Goal: Use online tool/utility: Utilize a website feature to perform a specific function

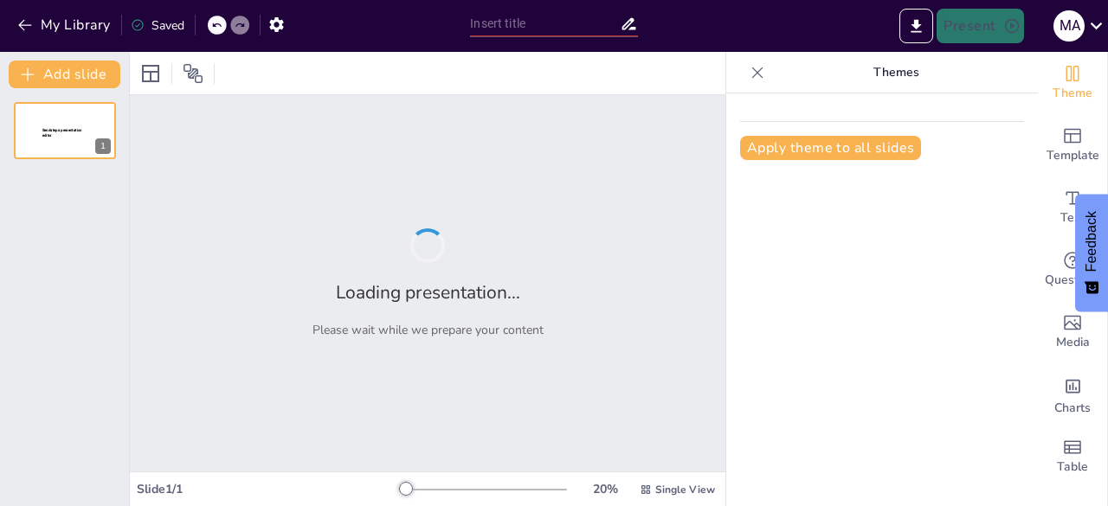
type input "New Sendsteps"
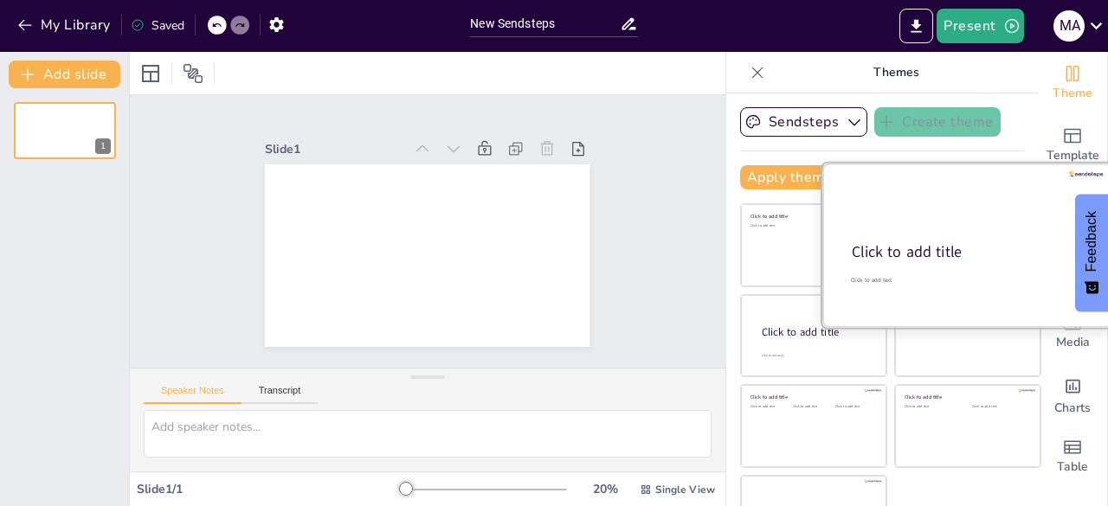
click at [945, 270] on div at bounding box center [967, 246] width 291 height 164
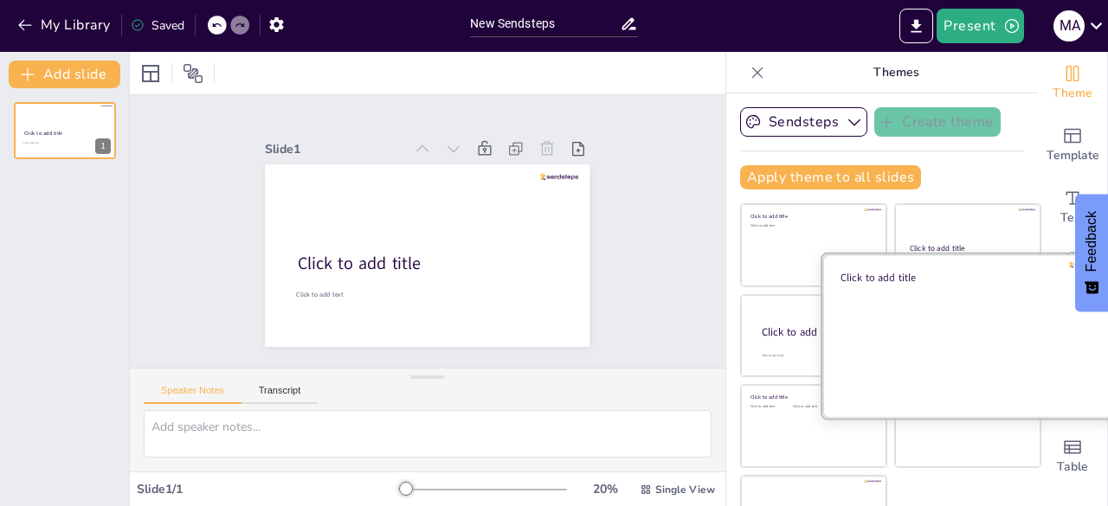
click at [950, 369] on div at bounding box center [967, 336] width 291 height 164
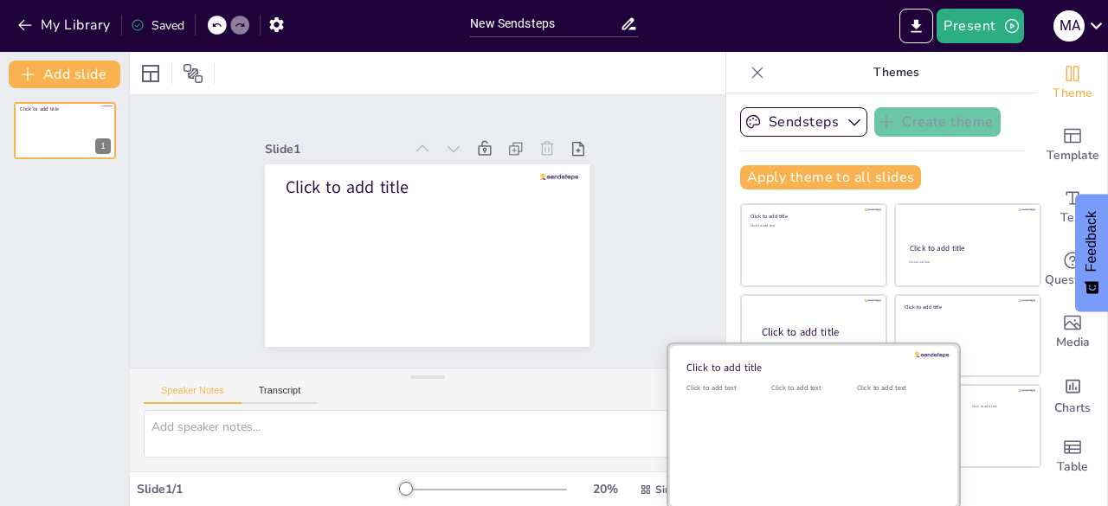
click at [812, 448] on div "Click to add text" at bounding box center [810, 436] width 78 height 107
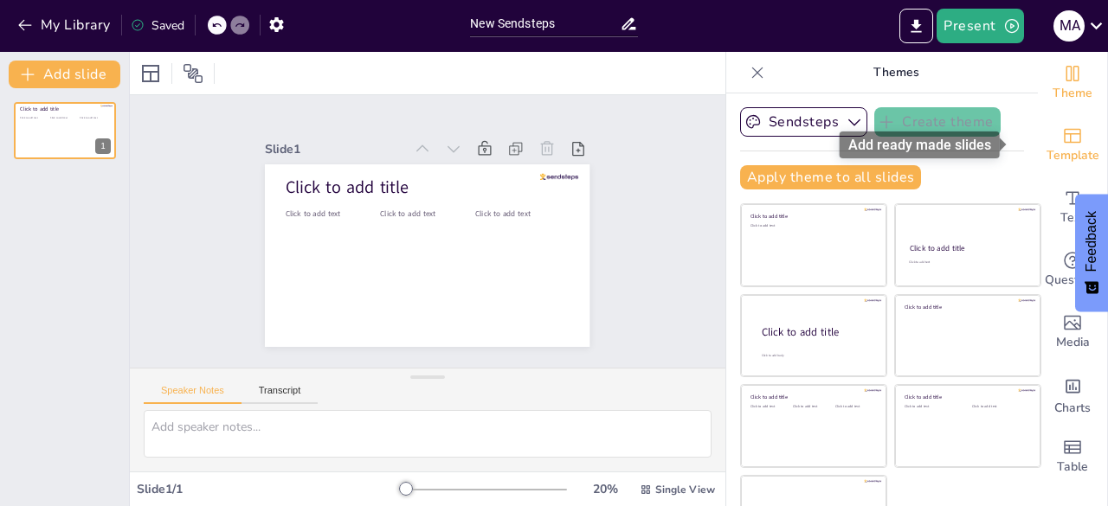
click at [1062, 141] on icon "Add ready made slides" at bounding box center [1072, 136] width 21 height 21
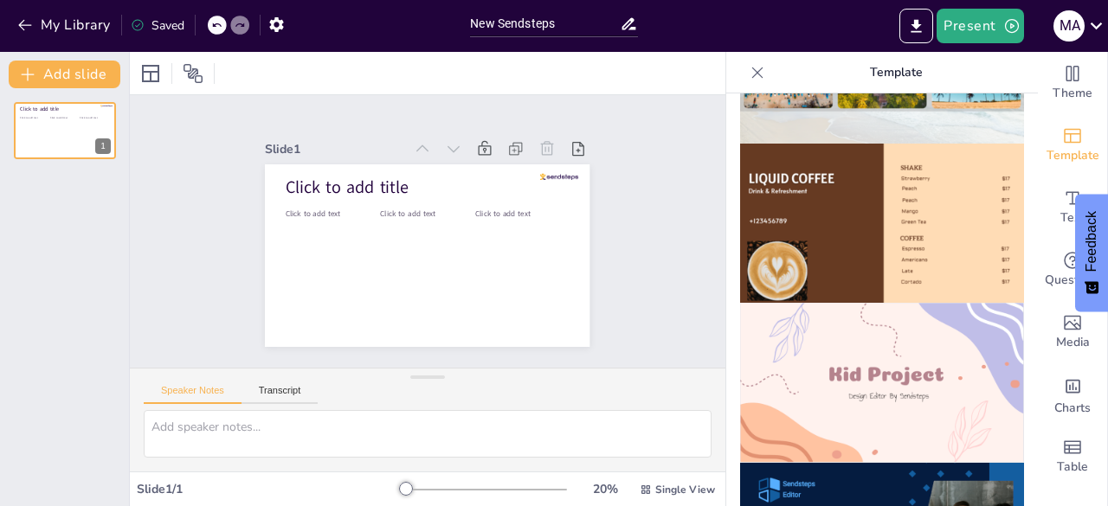
scroll to position [722, 0]
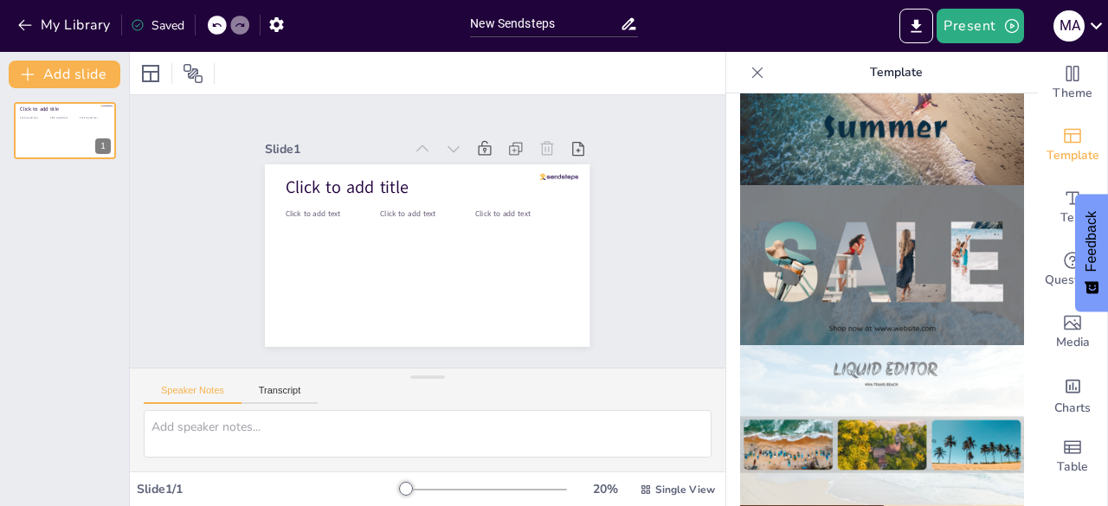
click at [895, 256] on img at bounding box center [882, 265] width 284 height 160
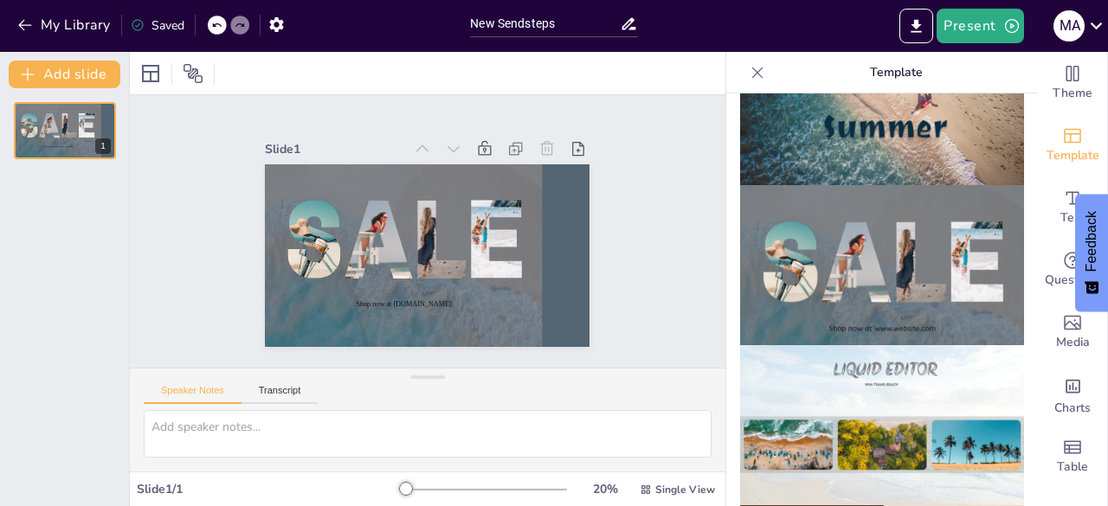
click at [895, 256] on img at bounding box center [882, 265] width 284 height 160
click at [811, 236] on img at bounding box center [882, 265] width 284 height 160
click at [698, 393] on div "Speaker Notes Transcript" at bounding box center [428, 390] width 596 height 42
click at [669, 313] on div "Slide 1 Shop now at [DOMAIN_NAME]" at bounding box center [427, 231] width 491 height 655
click at [71, 63] on button "Add slide" at bounding box center [65, 75] width 112 height 28
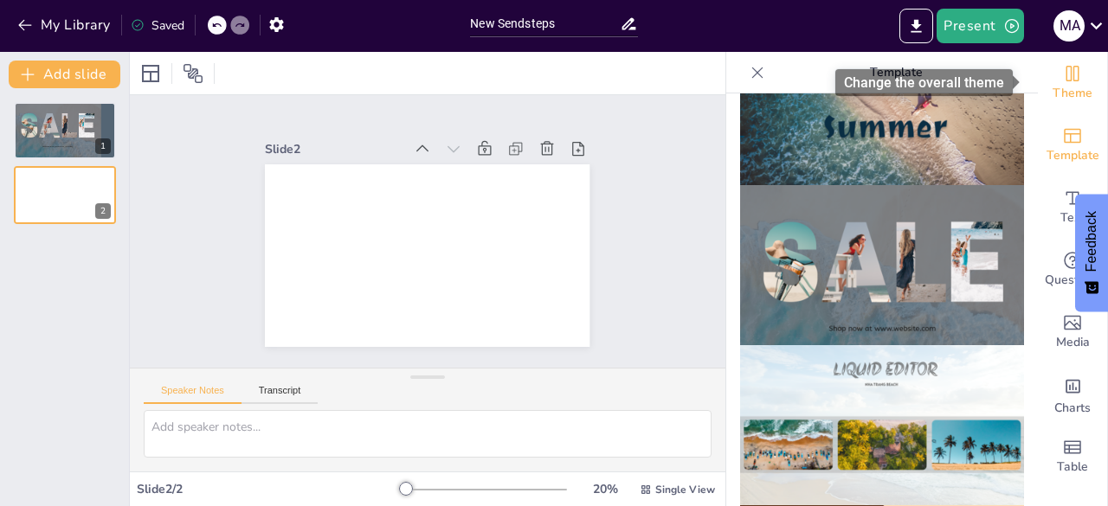
click at [1057, 89] on span "Theme" at bounding box center [1073, 93] width 40 height 19
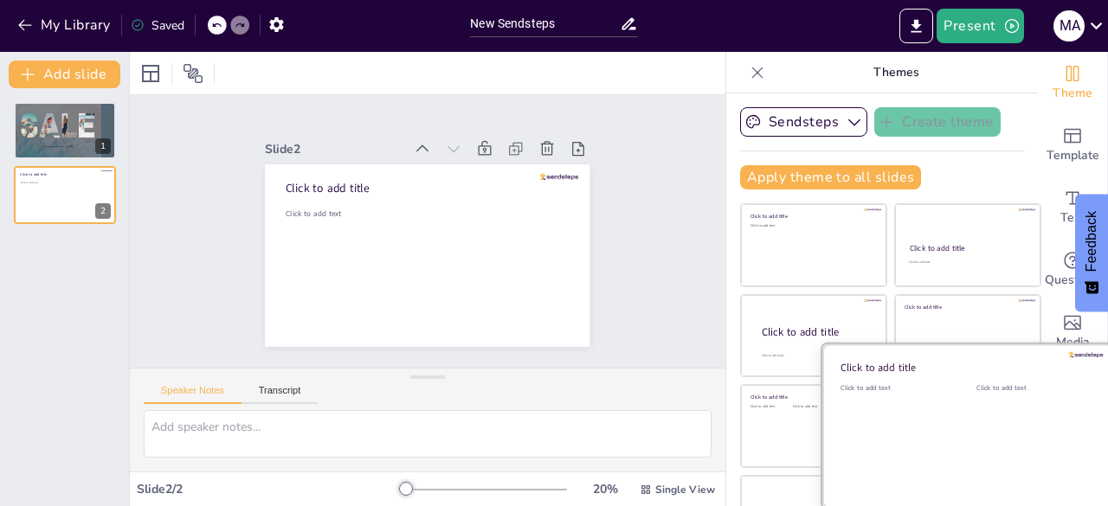
click at [841, 427] on div "Click to add text" at bounding box center [896, 436] width 110 height 107
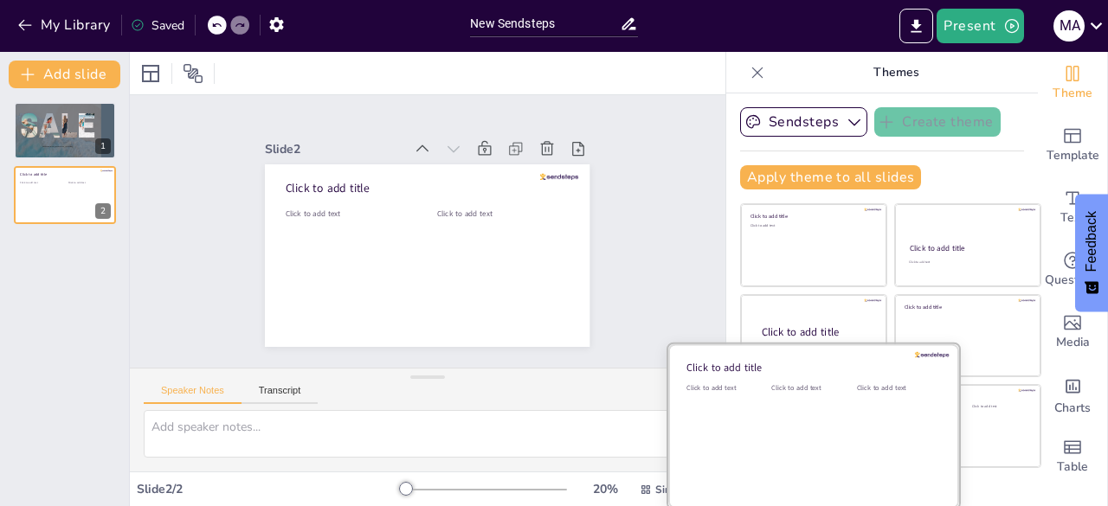
click at [771, 427] on div "Click to add text" at bounding box center [810, 436] width 78 height 107
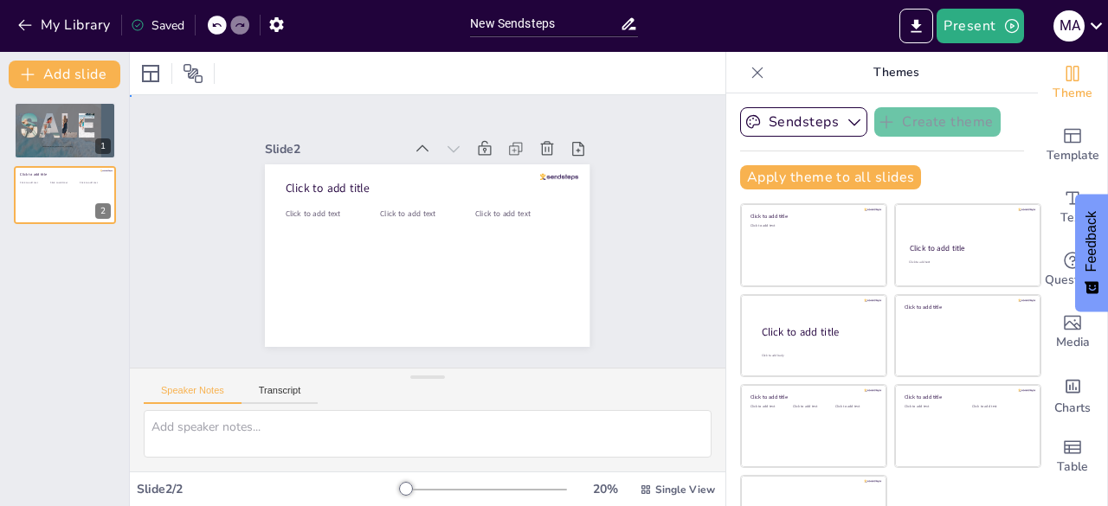
click at [575, 274] on div "Slide 1 Shop now at [DOMAIN_NAME] Slide 2 Click to add title Click to add text …" at bounding box center [428, 231] width 454 height 468
click at [693, 356] on div "Slide 1 Shop now at [DOMAIN_NAME] Slide 2 Click to add title Click to add text …" at bounding box center [427, 232] width 652 height 534
drag, startPoint x: 693, startPoint y: 356, endPoint x: 899, endPoint y: 482, distance: 241.7
click at [899, 482] on div "Document fonts A Bee Zee Akatab Recently used Akatab Popular fonts Lato Montser…" at bounding box center [554, 279] width 1108 height 454
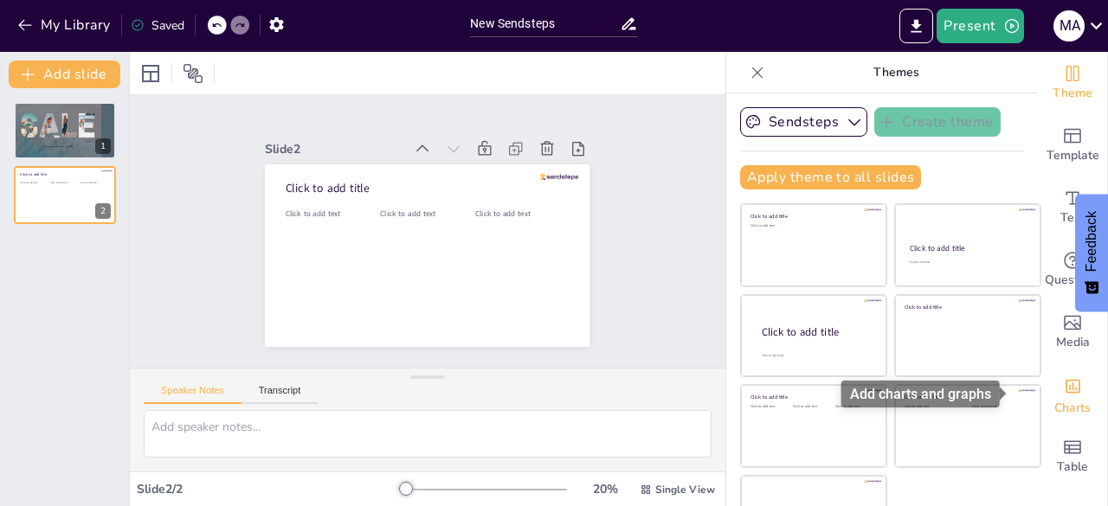
click at [1064, 396] on div "Add charts and graphs" at bounding box center [1073, 385] width 18 height 28
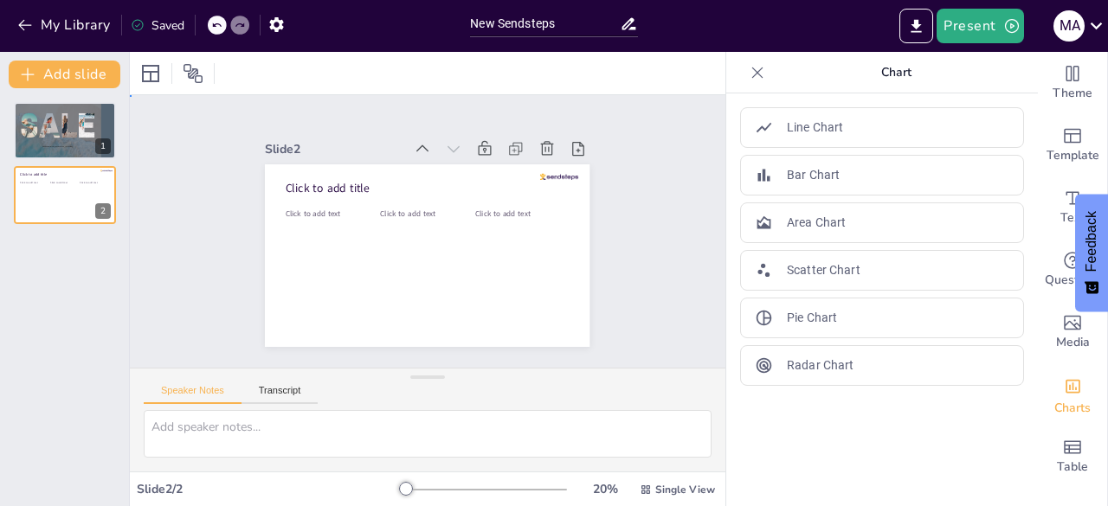
click at [660, 271] on div "Slide 1 Shop now at [DOMAIN_NAME] Slide 2 Click to add title Click to add text …" at bounding box center [427, 231] width 651 height 443
click at [194, 300] on div "Slide 1 Shop now at [DOMAIN_NAME] Slide 2 Click to add title Click to add text …" at bounding box center [427, 231] width 639 height 390
click at [467, 480] on div "20 % Single View" at bounding box center [560, 490] width 318 height 28
click at [499, 491] on div at bounding box center [484, 490] width 166 height 14
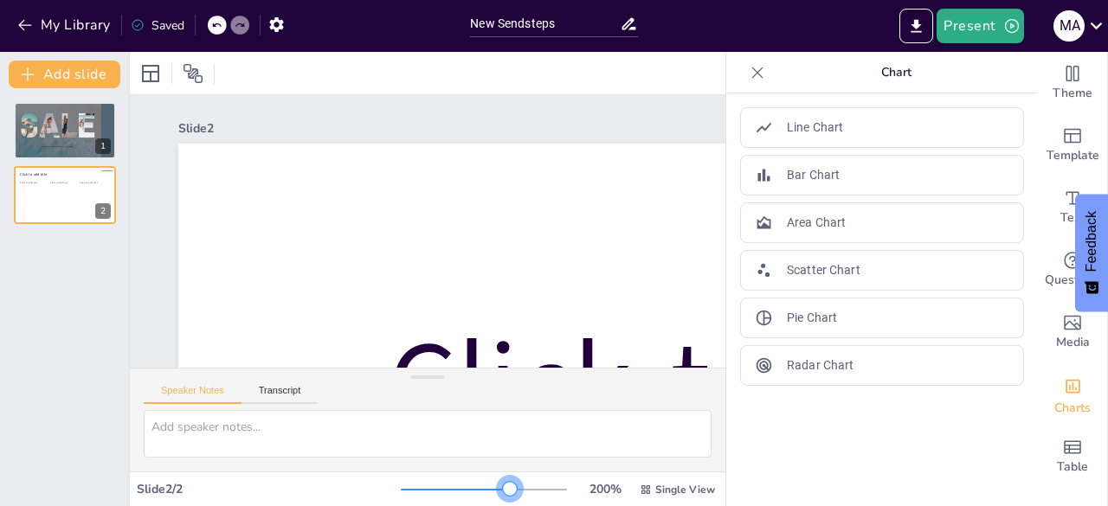
click at [503, 491] on div at bounding box center [510, 489] width 14 height 14
click at [533, 487] on div at bounding box center [484, 490] width 166 height 14
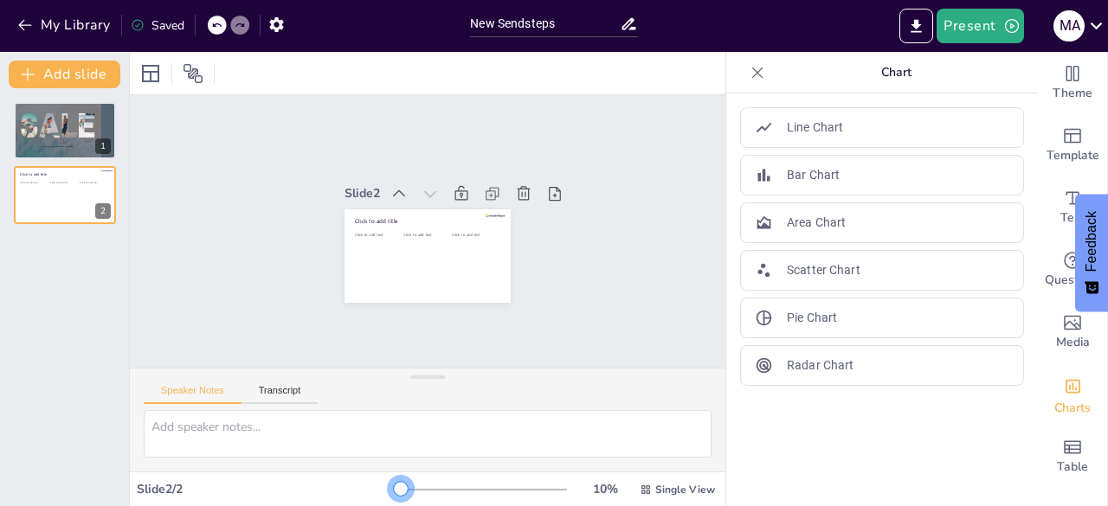
drag, startPoint x: 533, startPoint y: 487, endPoint x: 360, endPoint y: 484, distance: 173.2
click at [360, 484] on div "Slide 2 / 2 10 % Single View" at bounding box center [428, 490] width 596 height 28
click at [275, 389] on button "Transcript" at bounding box center [280, 394] width 77 height 19
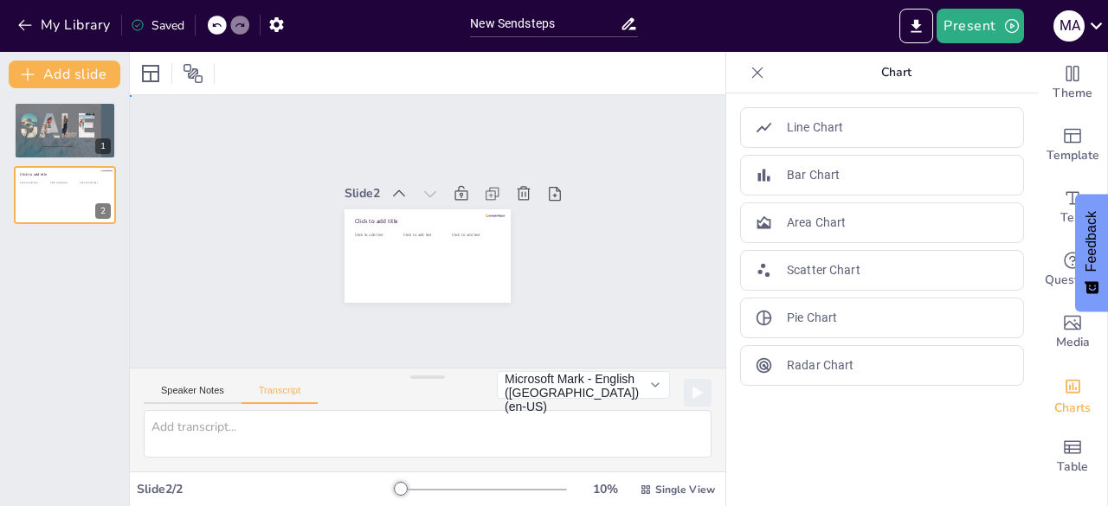
click at [256, 273] on div "Slide 1 Shop now at [DOMAIN_NAME] Slide 2 Click to add title Click to add text …" at bounding box center [428, 231] width 602 height 625
